Goal: Find specific page/section: Find specific page/section

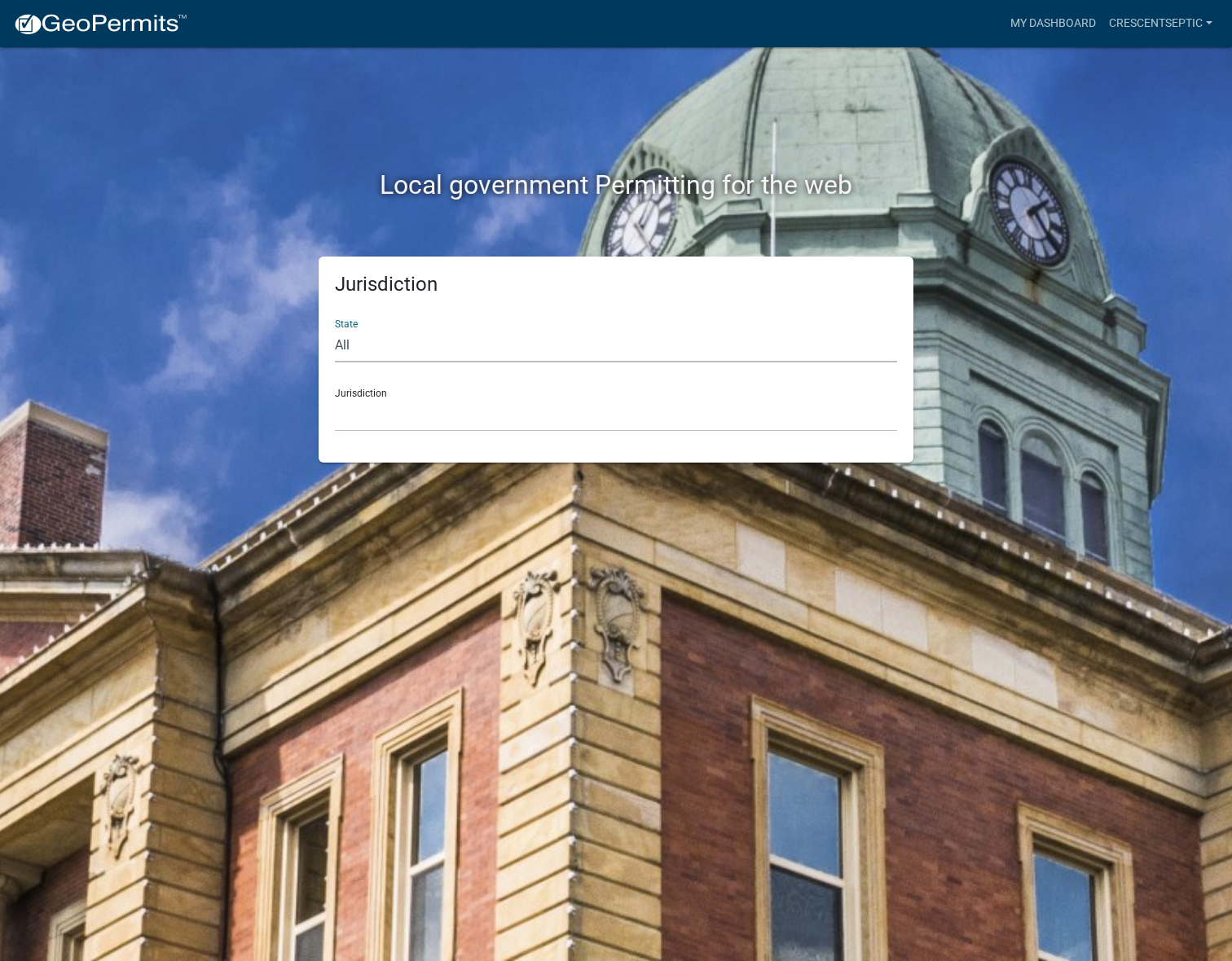
click at [395, 347] on select "All [US_STATE] [US_STATE] [US_STATE] [US_STATE] [US_STATE] [US_STATE] [US_STATE…" at bounding box center [616, 345] width 562 height 34
select select "[US_STATE]"
click at [335, 329] on select "All [US_STATE] [US_STATE] [US_STATE] [US_STATE] [US_STATE] [US_STATE] [US_STATE…" at bounding box center [616, 345] width 562 height 34
click at [414, 412] on select "[GEOGRAPHIC_DATA], [US_STATE] [GEOGRAPHIC_DATA], [US_STATE] [GEOGRAPHIC_DATA], …" at bounding box center [616, 414] width 562 height 34
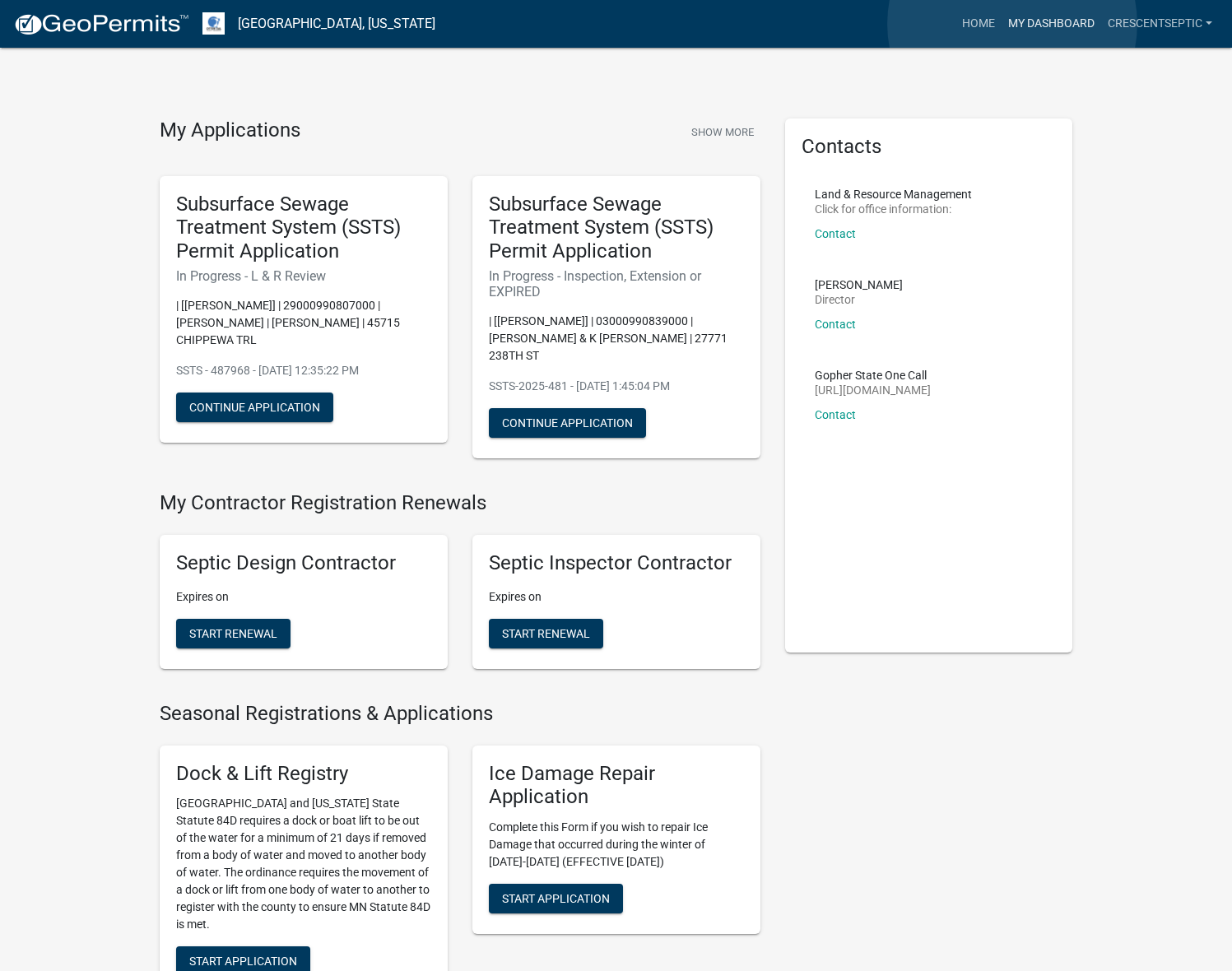
click at [1013, 24] on link "My Dashboard" at bounding box center [1052, 24] width 100 height 31
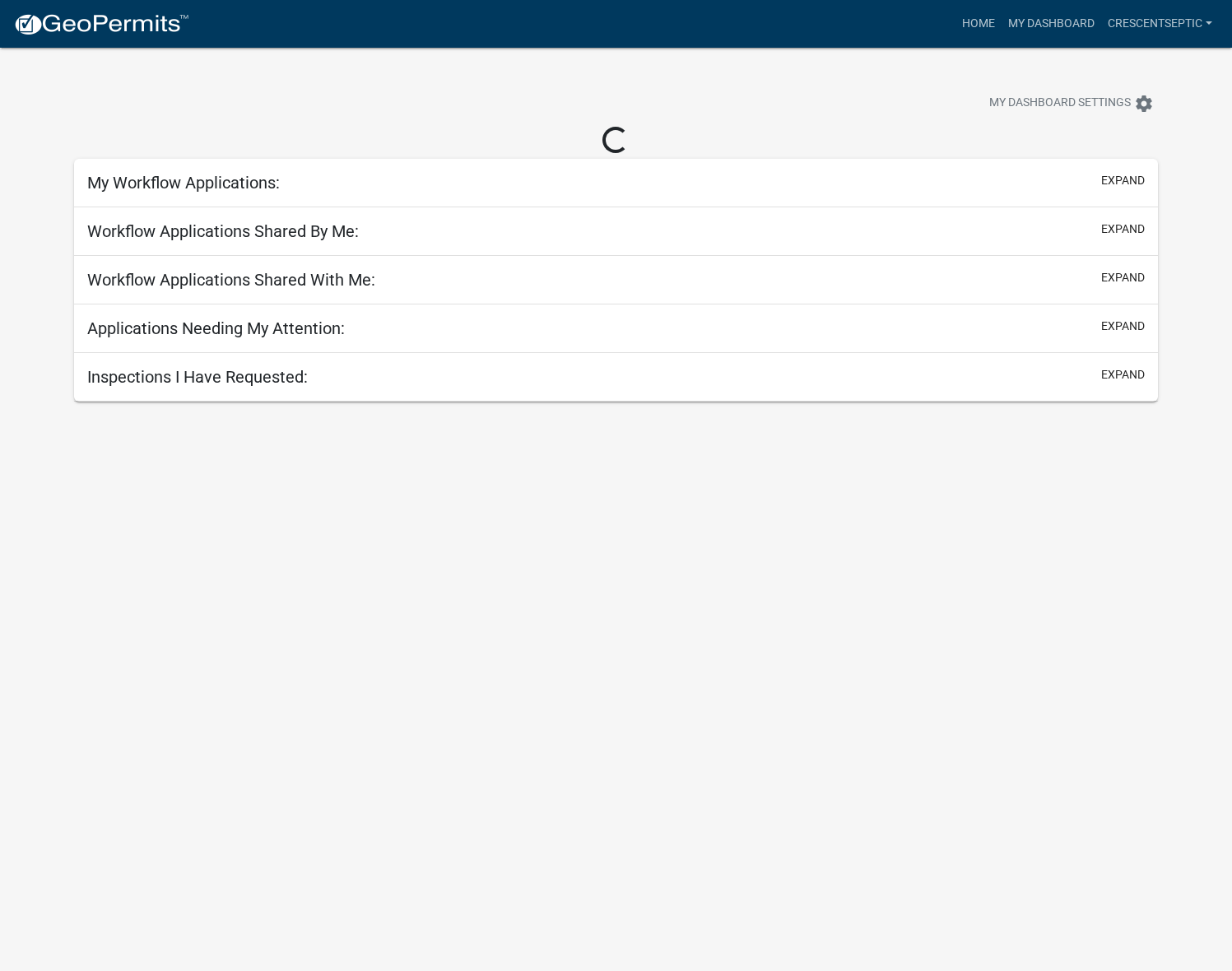
select select "3: 100"
